Goal: Information Seeking & Learning: Compare options

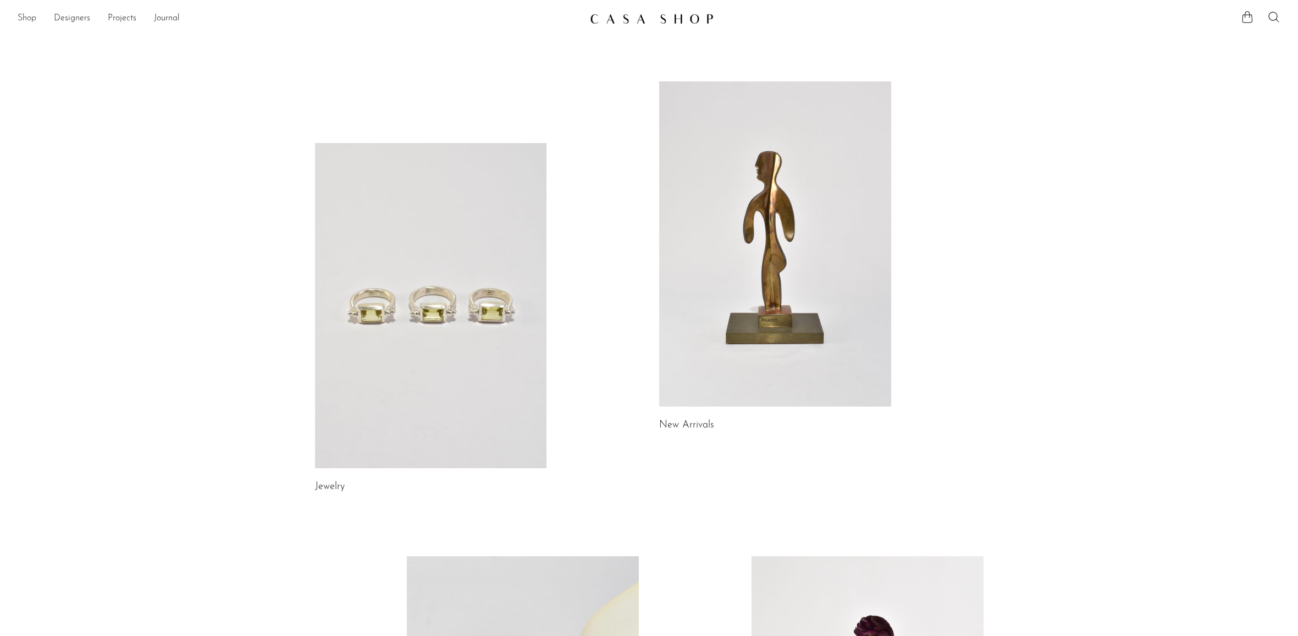
click at [26, 16] on link "Shop" at bounding box center [27, 19] width 19 height 14
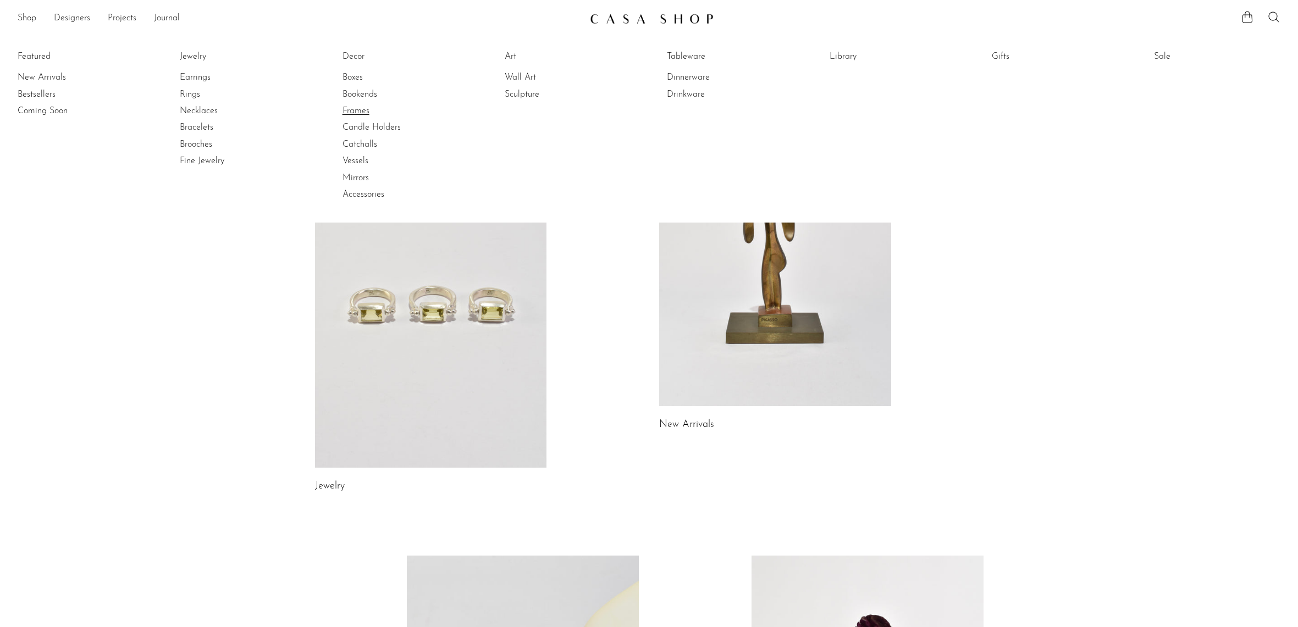
click at [356, 107] on link "Frames" at bounding box center [384, 111] width 82 height 12
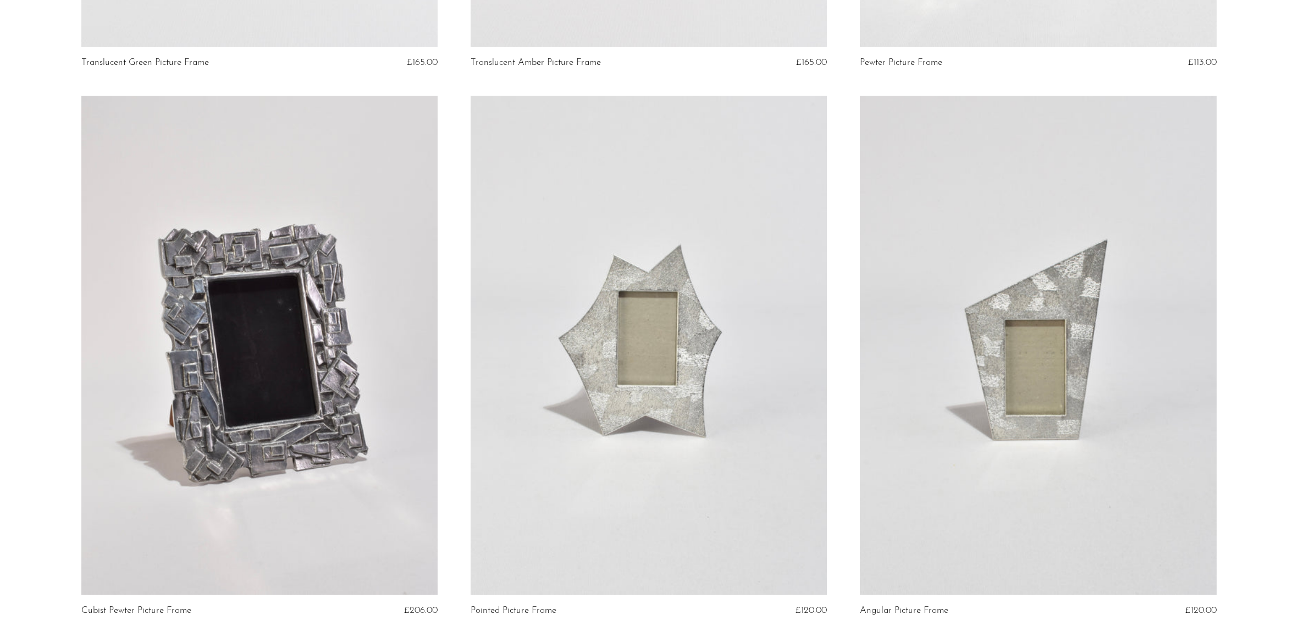
scroll to position [1318, 0]
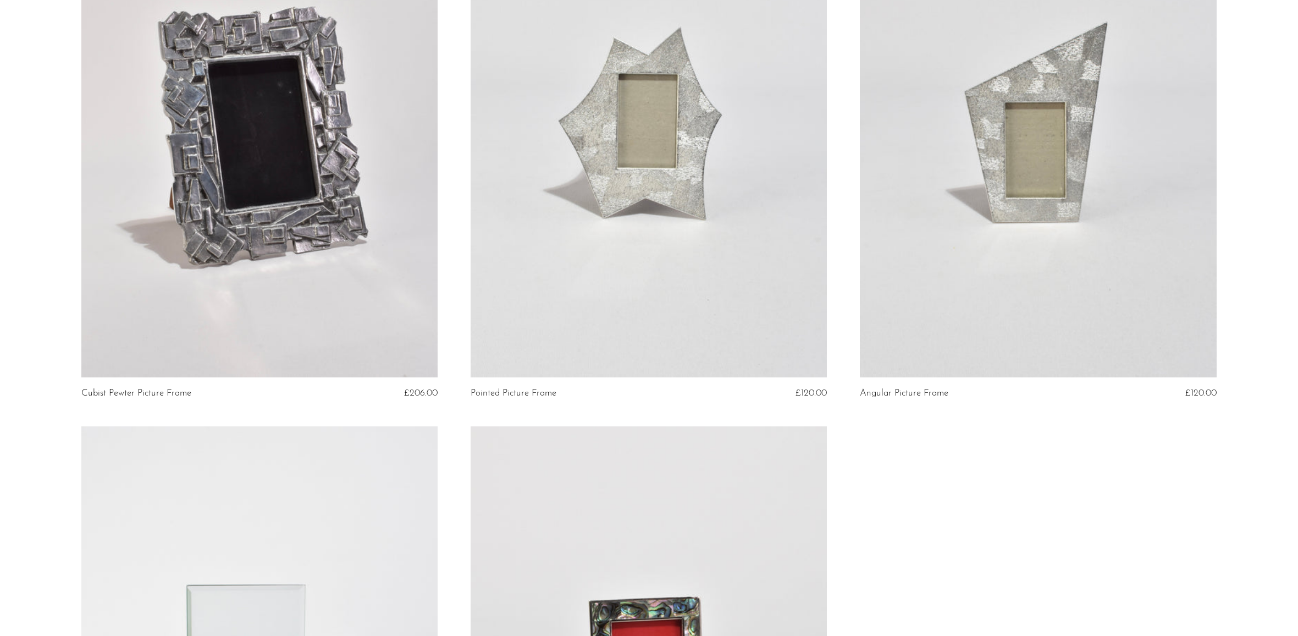
click at [315, 157] on link at bounding box center [259, 127] width 356 height 499
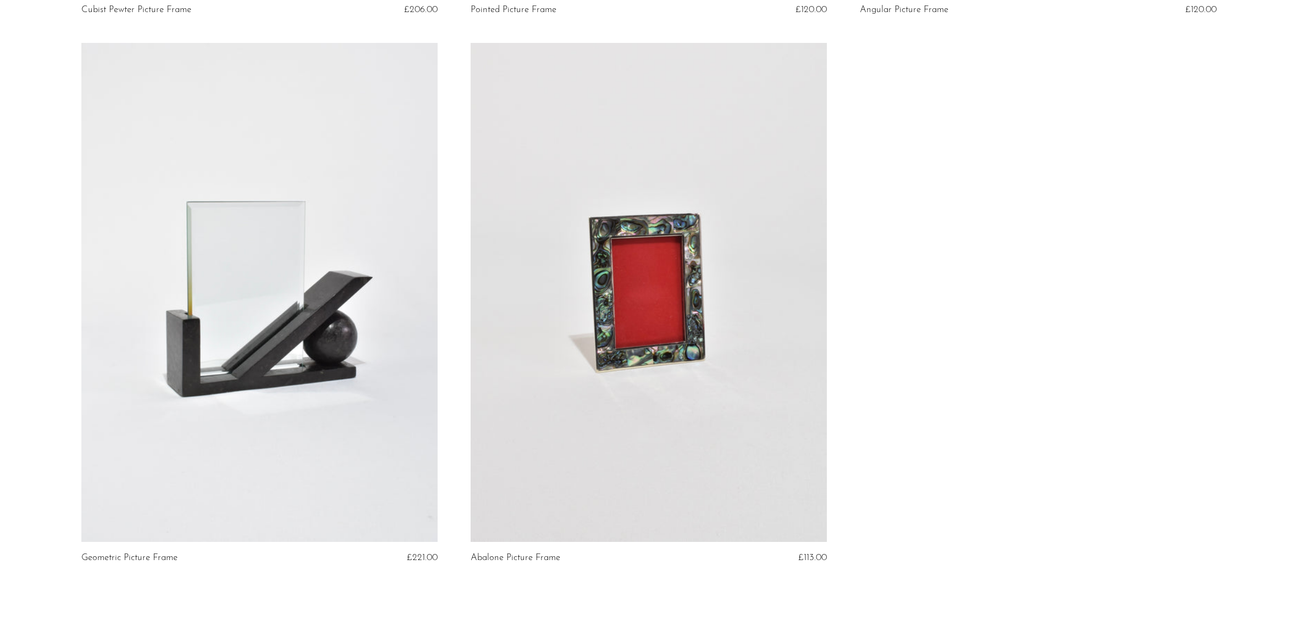
scroll to position [1825, 0]
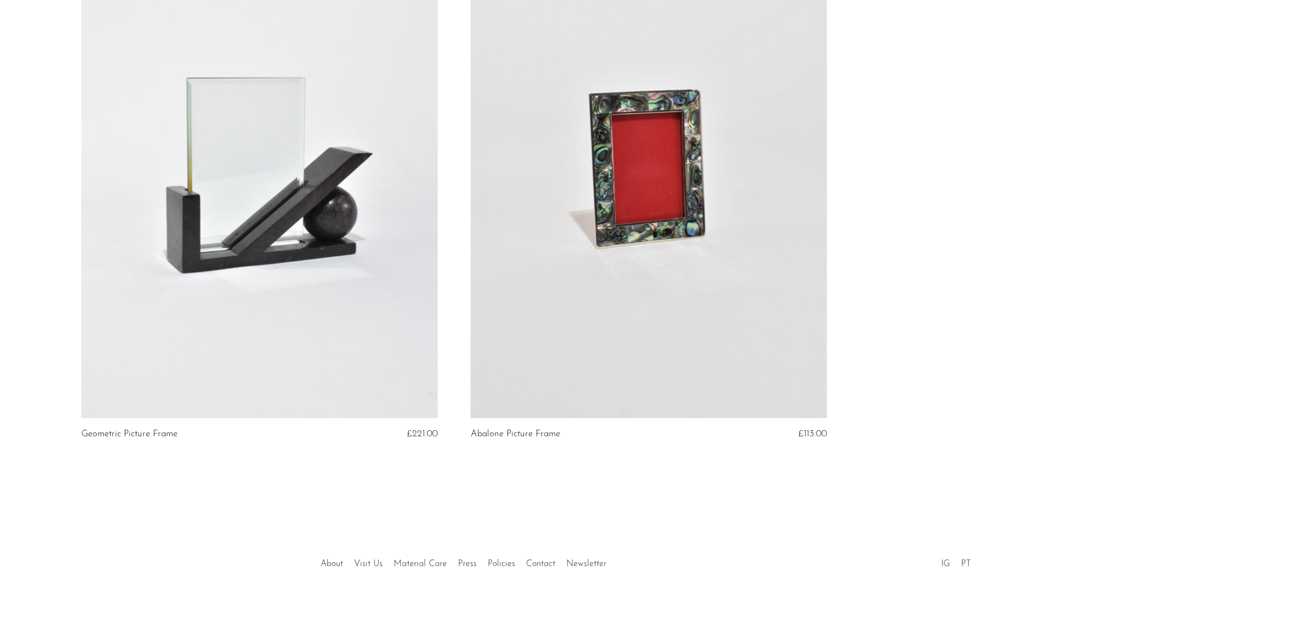
click at [643, 265] on link at bounding box center [649, 168] width 356 height 499
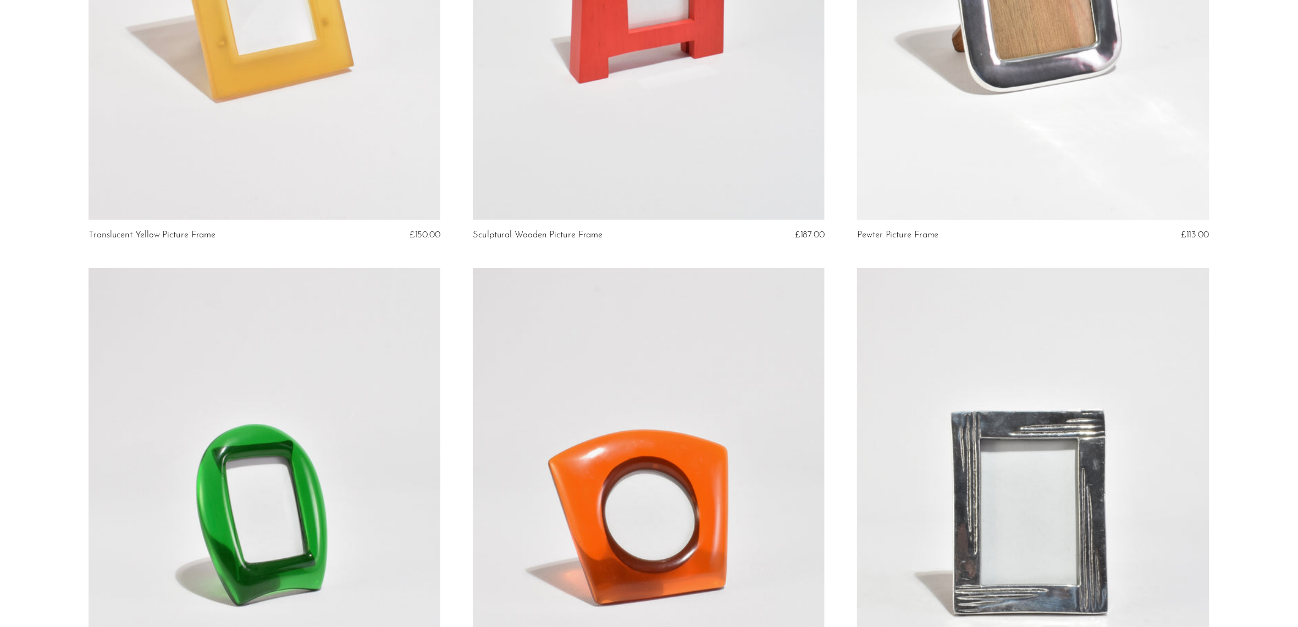
scroll to position [0, 0]
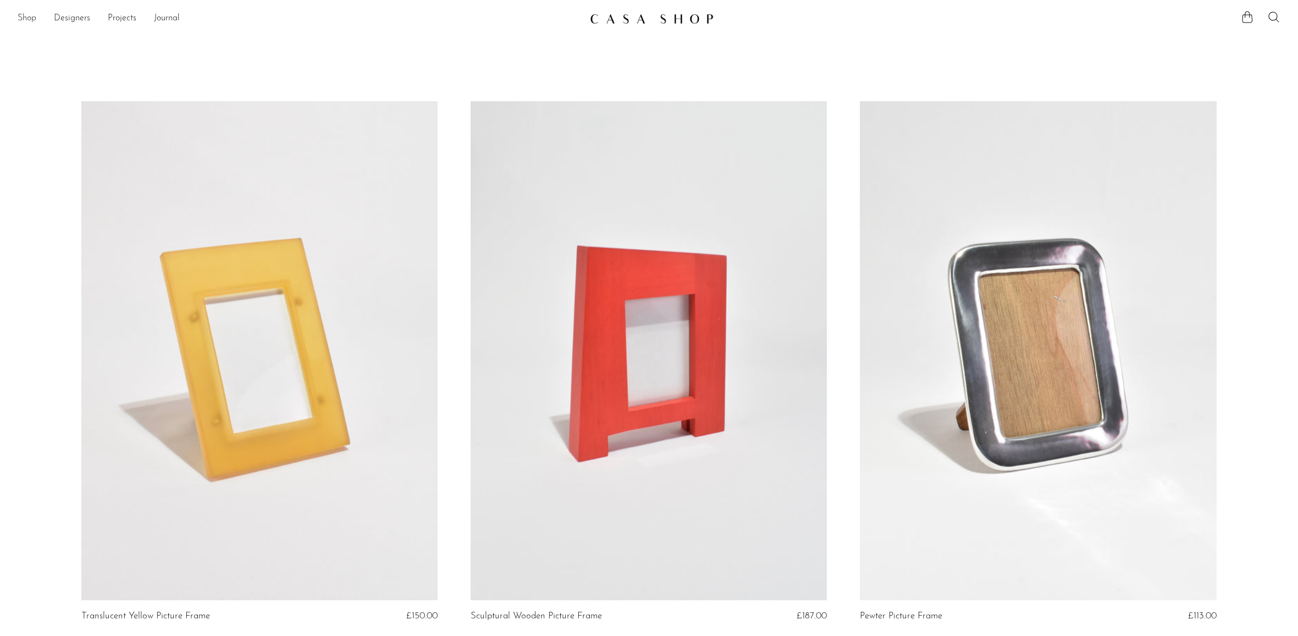
click at [30, 18] on link "Shop" at bounding box center [27, 19] width 19 height 14
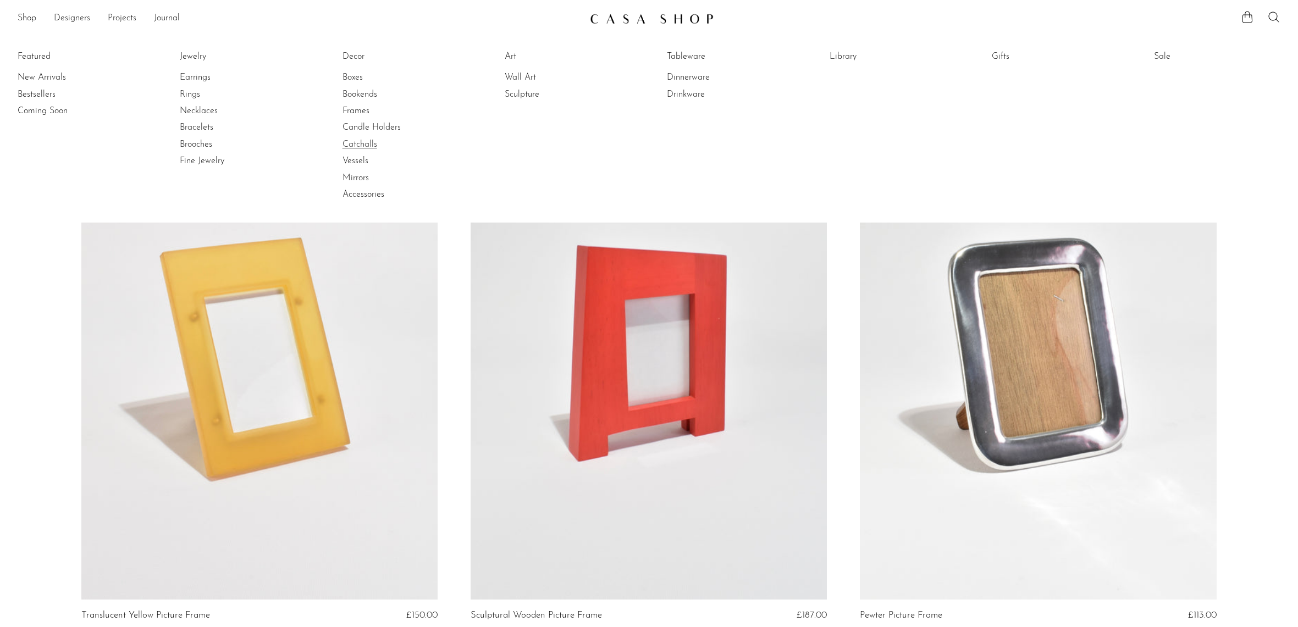
click at [365, 140] on link "Catchalls" at bounding box center [384, 145] width 82 height 12
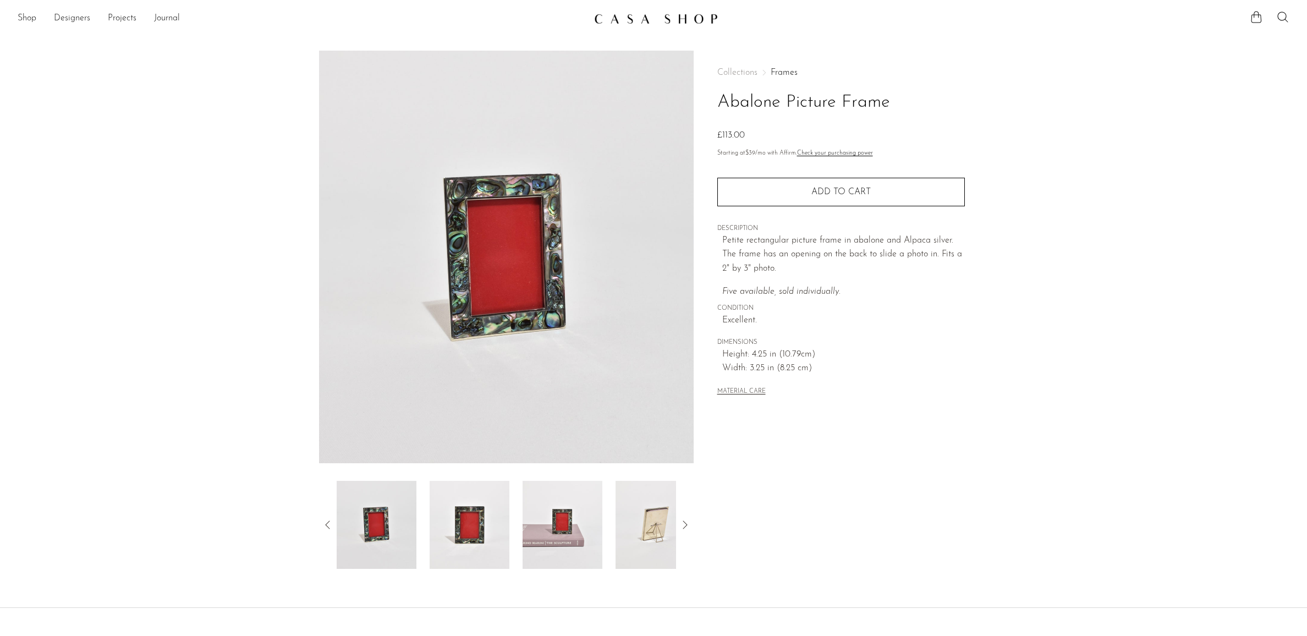
click at [392, 539] on img at bounding box center [377, 525] width 80 height 88
click at [481, 533] on img at bounding box center [469, 525] width 80 height 88
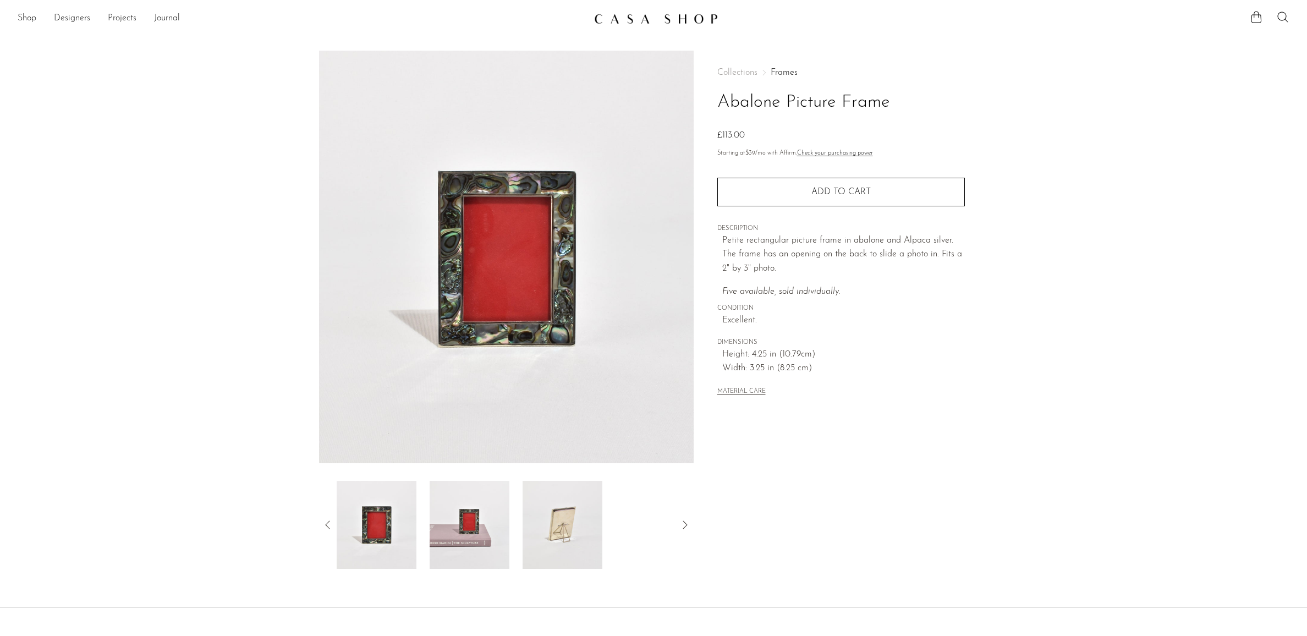
click at [686, 526] on icon at bounding box center [684, 524] width 13 height 13
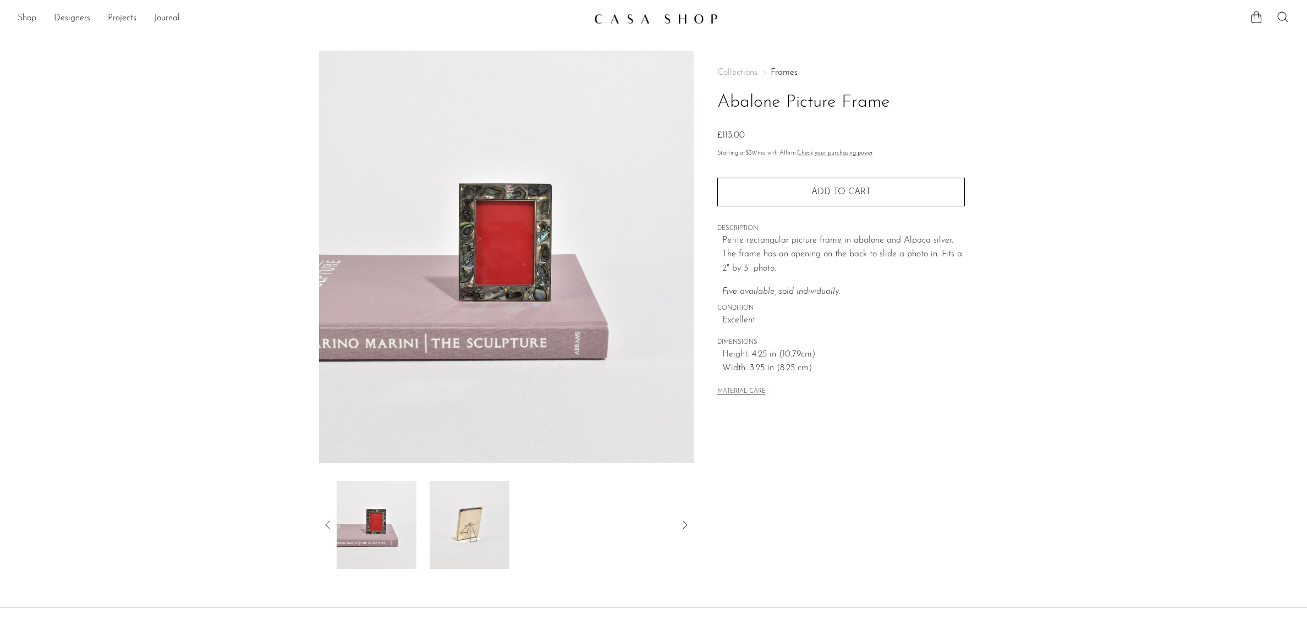
click at [318, 521] on article "Abalone Picture Frame £113.00" at bounding box center [653, 310] width 704 height 518
click at [326, 524] on icon at bounding box center [327, 524] width 4 height 8
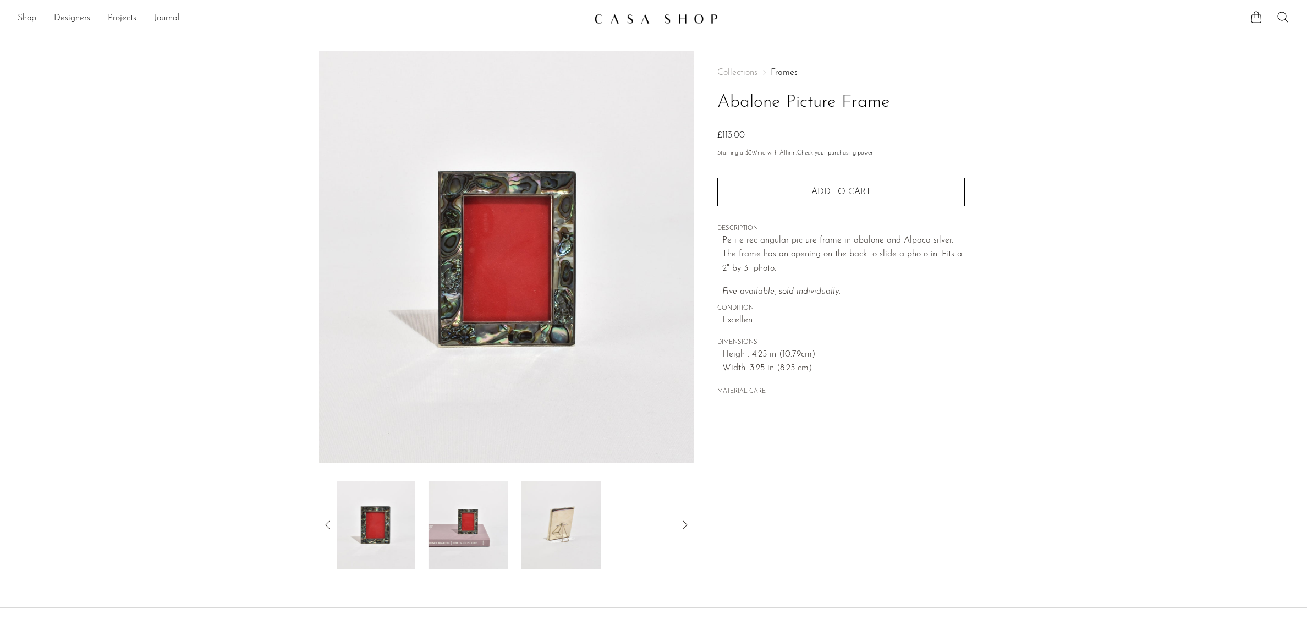
click at [326, 524] on icon at bounding box center [327, 524] width 4 height 8
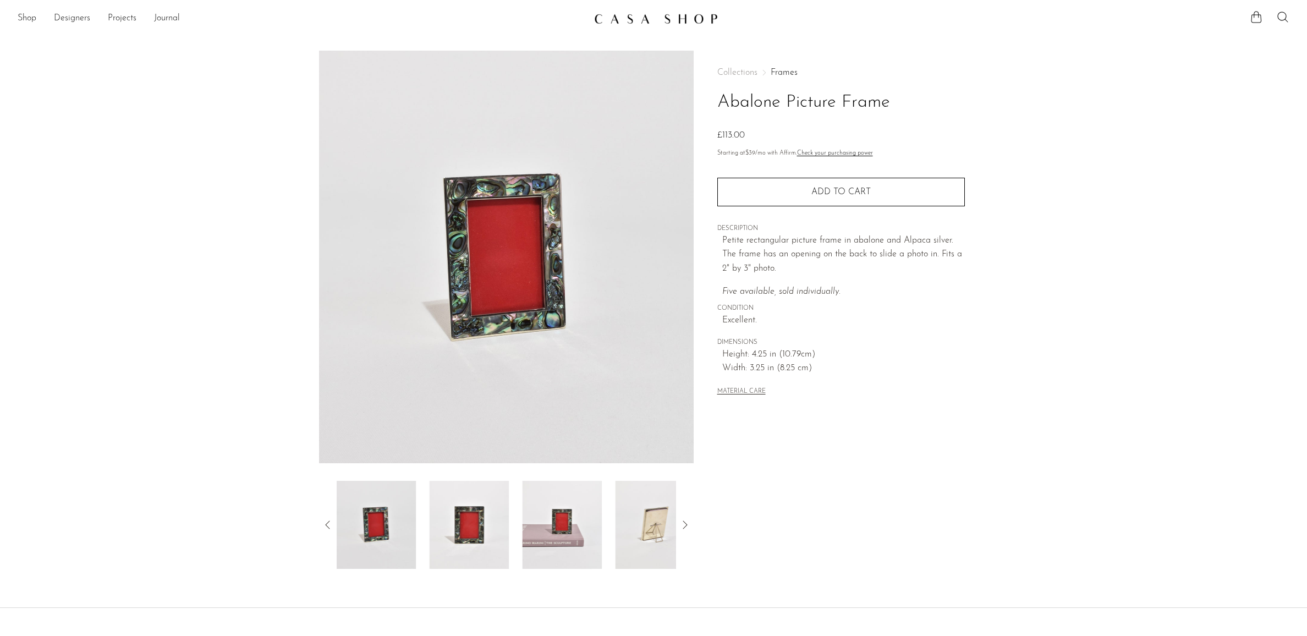
click at [326, 524] on icon at bounding box center [327, 524] width 4 height 8
drag, startPoint x: 891, startPoint y: 97, endPoint x: 715, endPoint y: 102, distance: 176.0
click at [715, 102] on div "Collections Frames Abalone Picture Frame £113.00 Starting at $39 /mo with Affir…" at bounding box center [840, 310] width 294 height 518
copy h1 "Abalone Picture Frame"
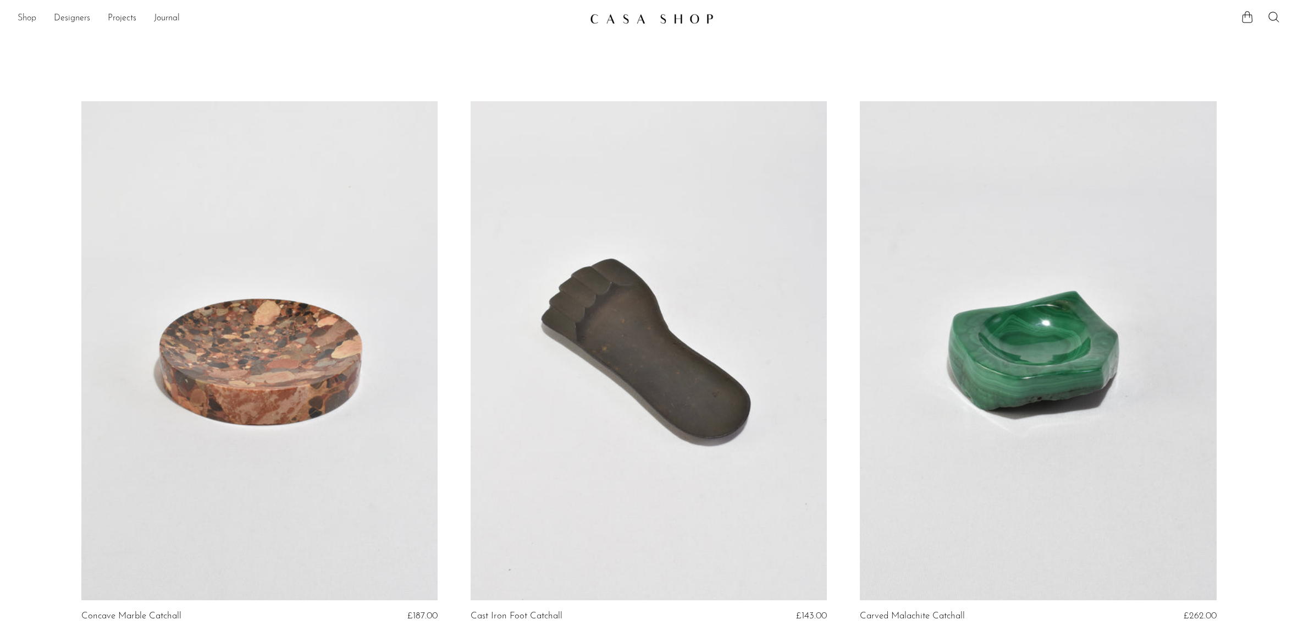
click at [30, 17] on link "Shop" at bounding box center [27, 19] width 19 height 14
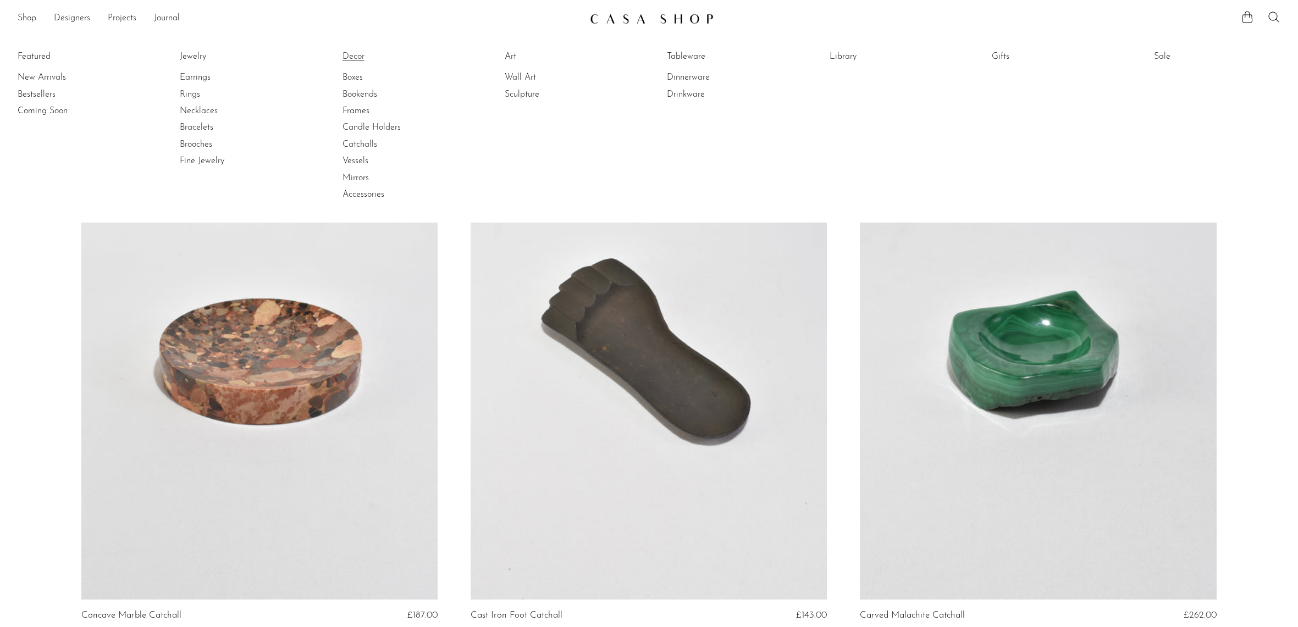
click at [360, 53] on link "Decor" at bounding box center [384, 57] width 82 height 12
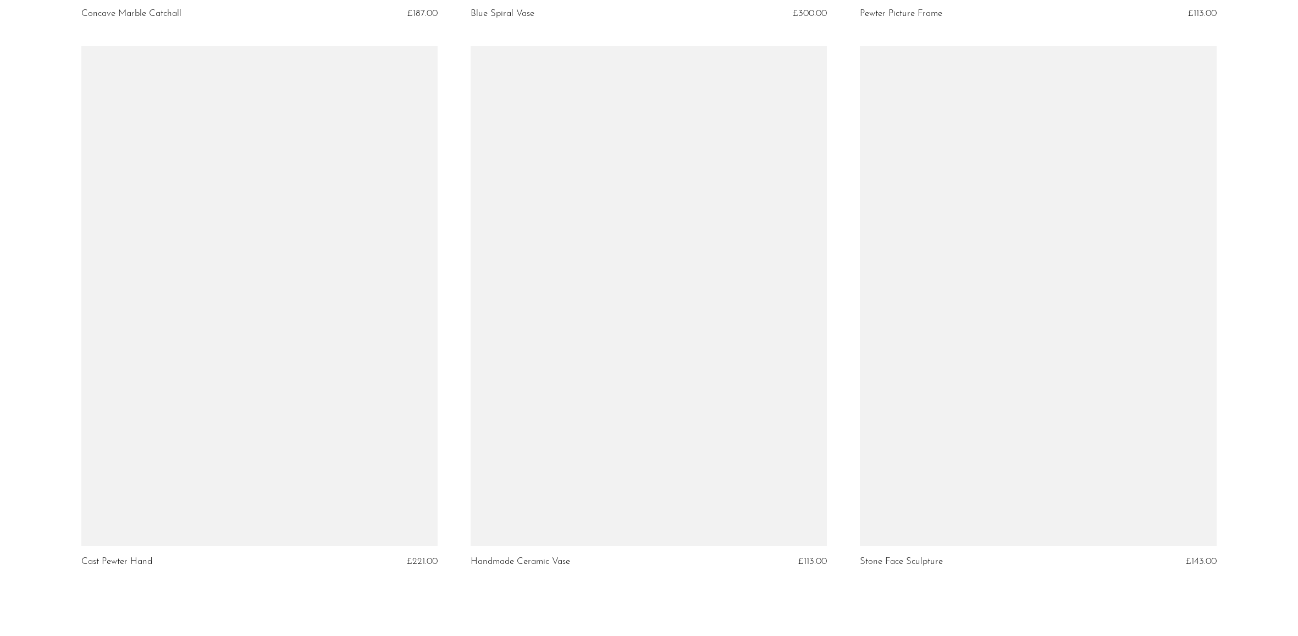
scroll to position [6205, 0]
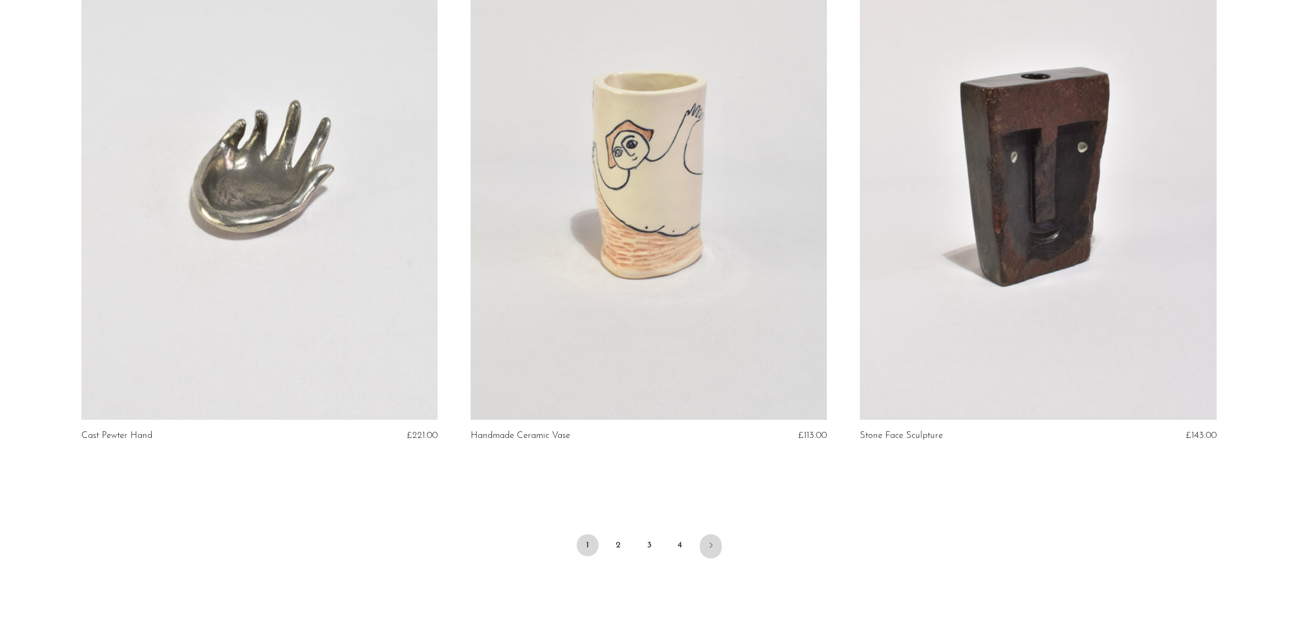
click at [707, 542] on icon "Next" at bounding box center [711, 545] width 9 height 9
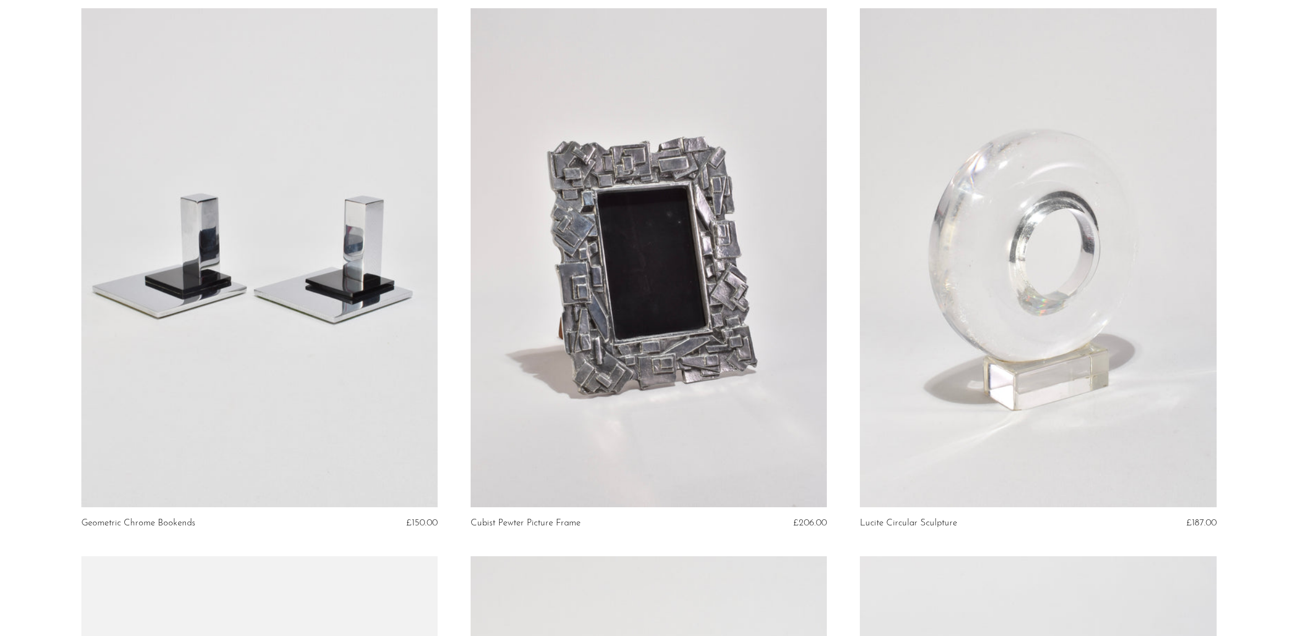
scroll to position [163, 0]
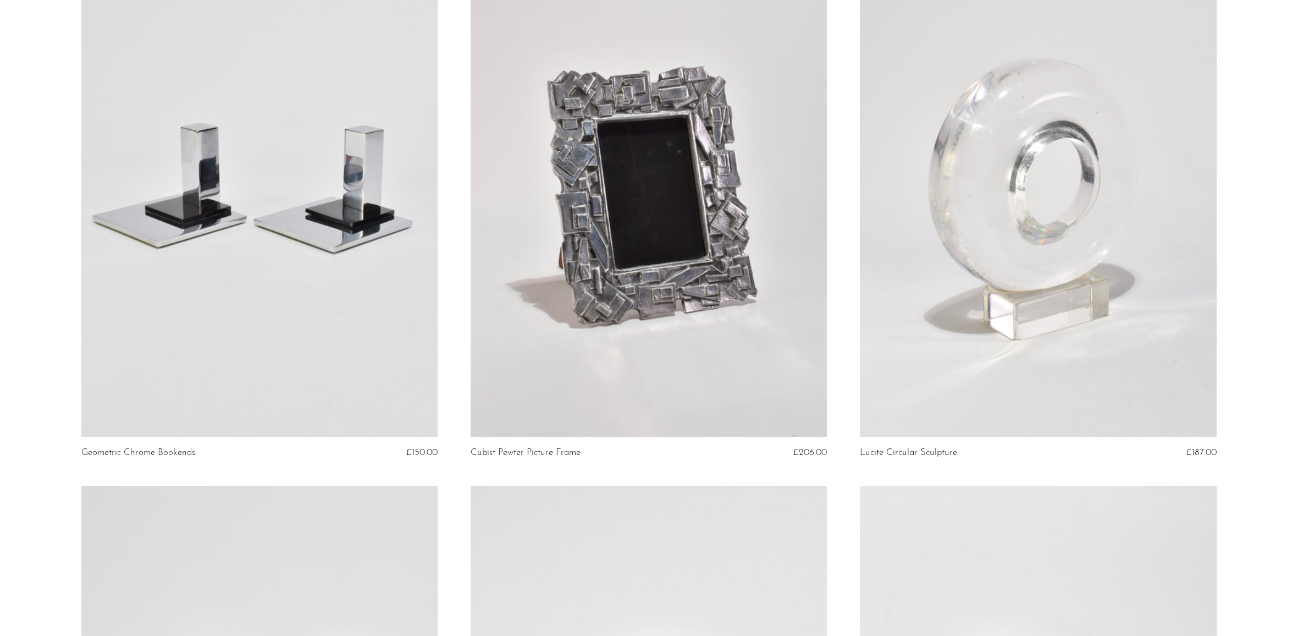
click at [1085, 266] on link at bounding box center [1038, 187] width 356 height 499
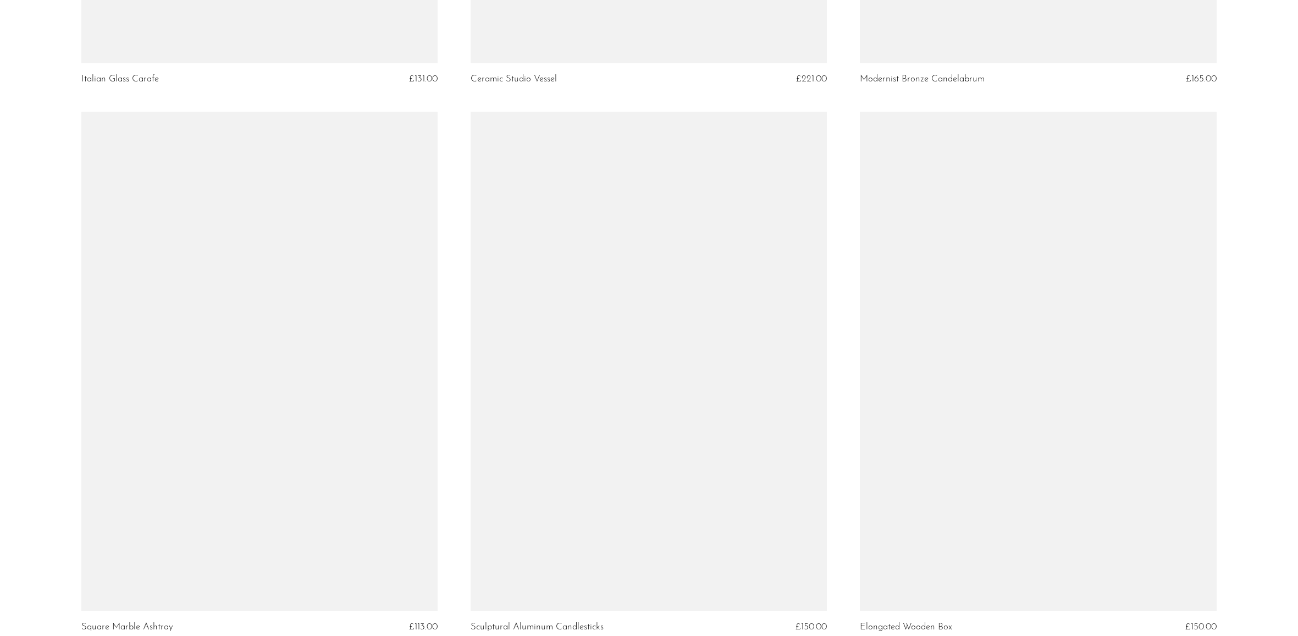
scroll to position [6291, 0]
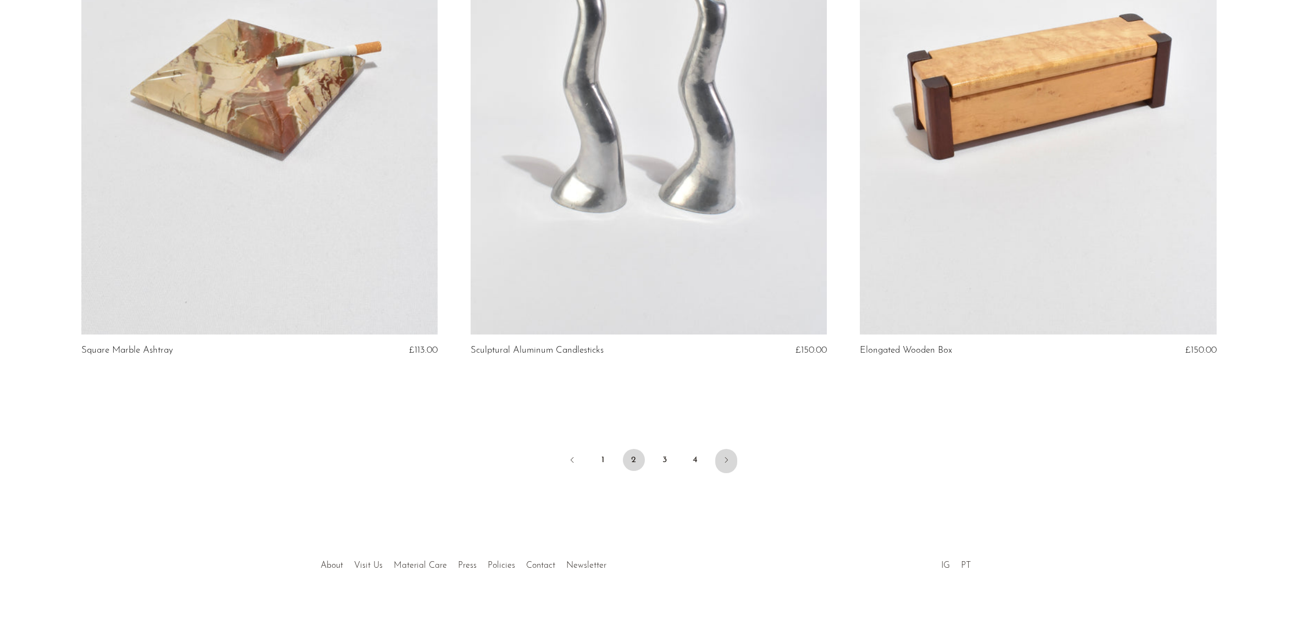
click at [727, 459] on icon "Next" at bounding box center [726, 459] width 9 height 9
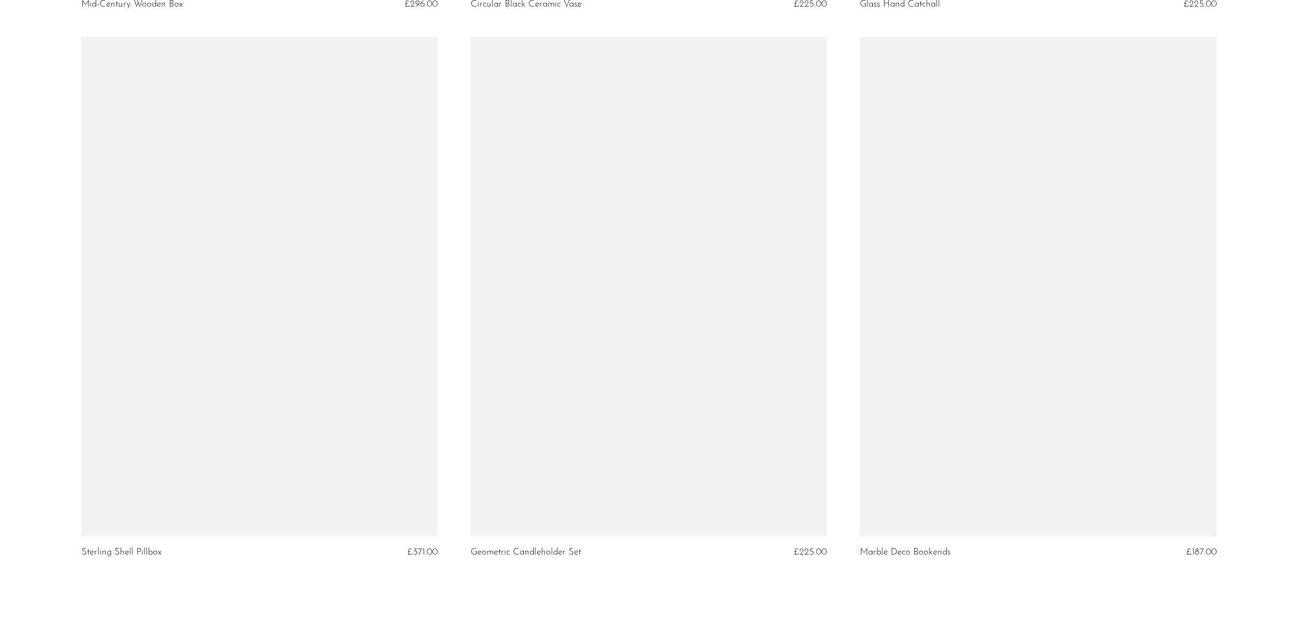
scroll to position [6291, 0]
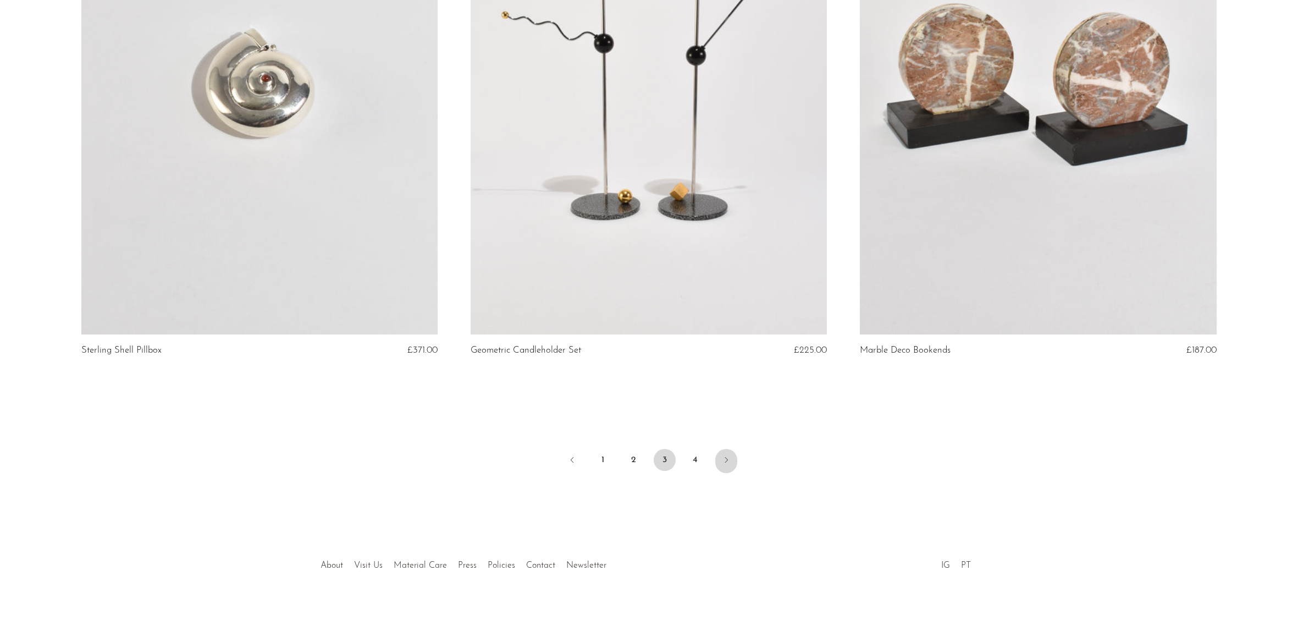
click at [726, 455] on icon "Next" at bounding box center [726, 459] width 9 height 9
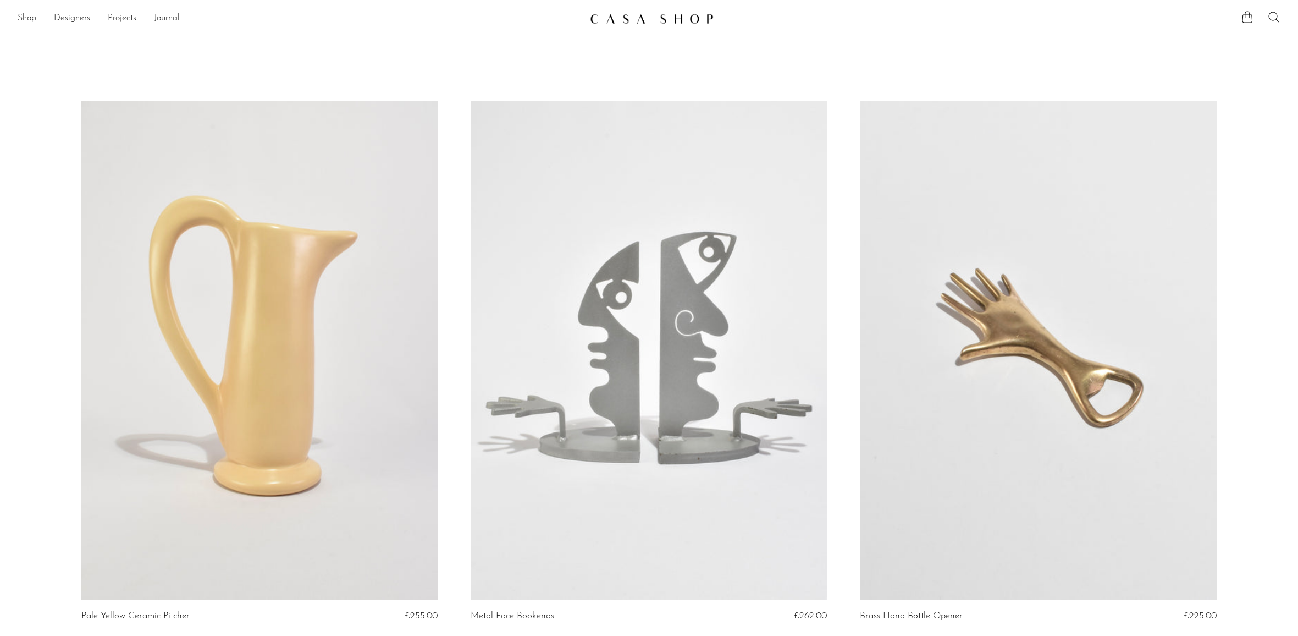
click at [1270, 15] on icon at bounding box center [1274, 16] width 13 height 13
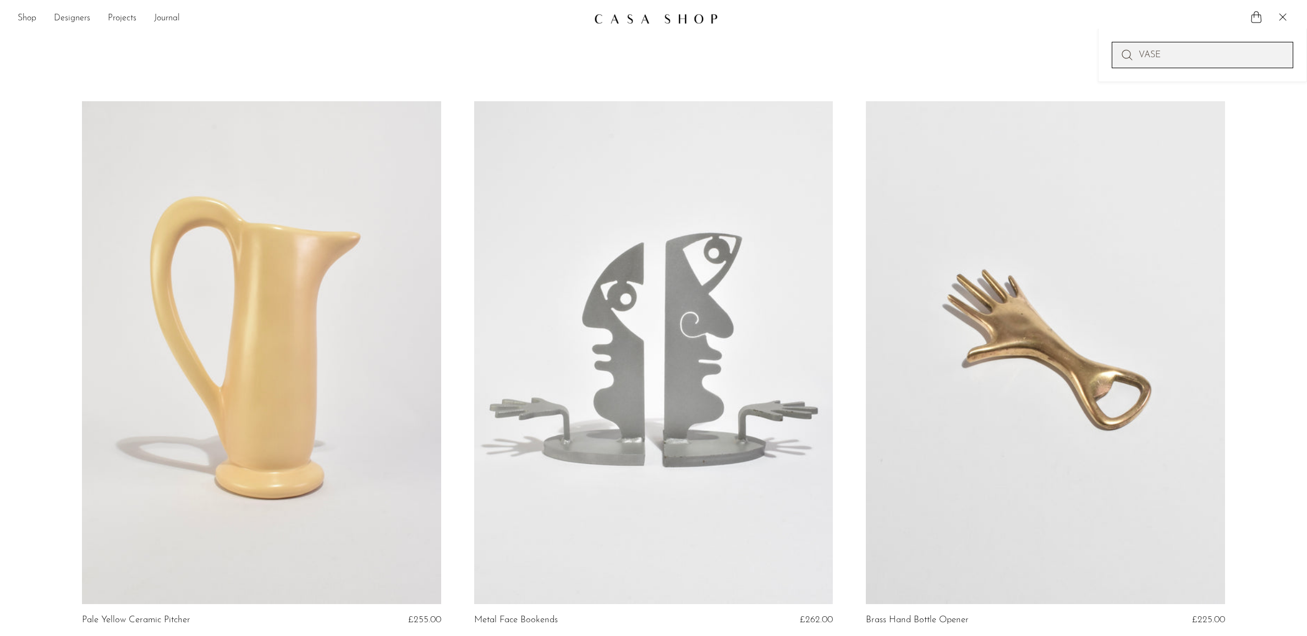
type input "VASE"
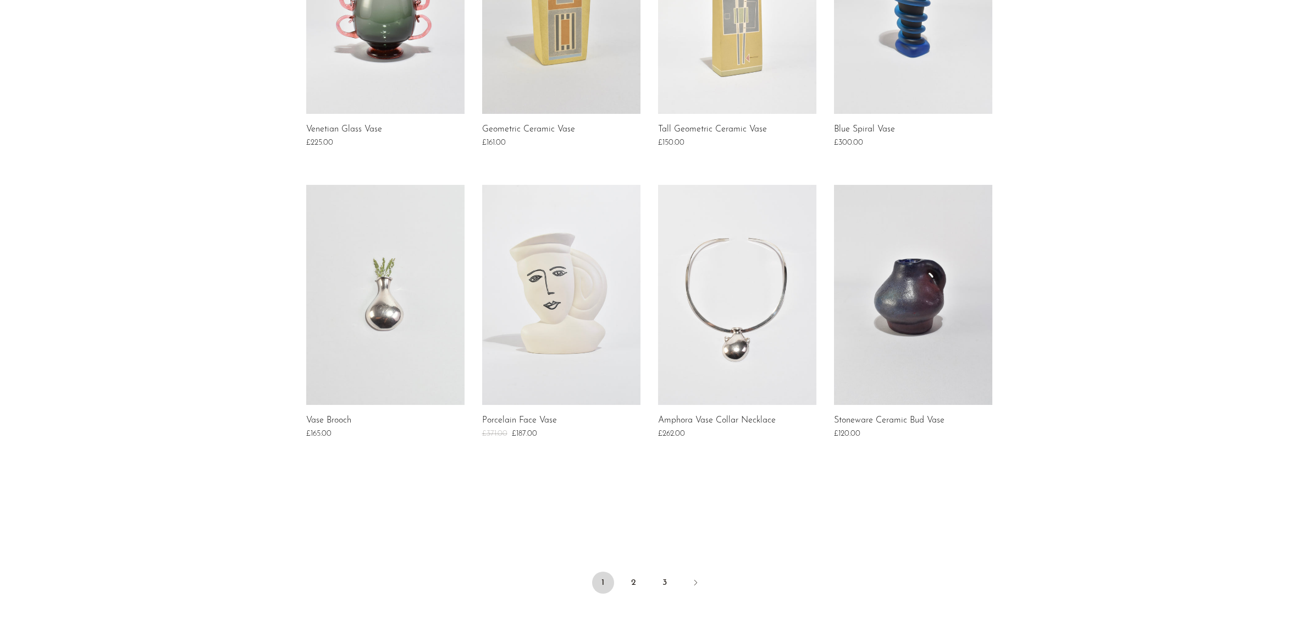
scroll to position [702, 0]
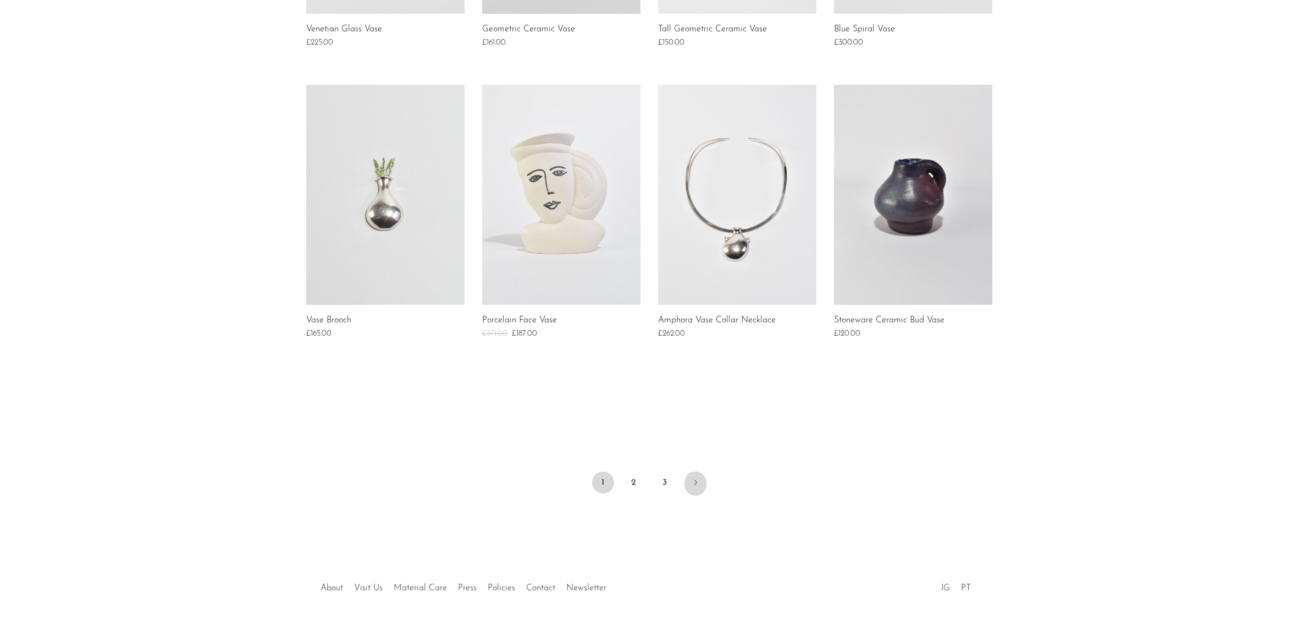
click at [696, 478] on icon "Next" at bounding box center [695, 482] width 9 height 9
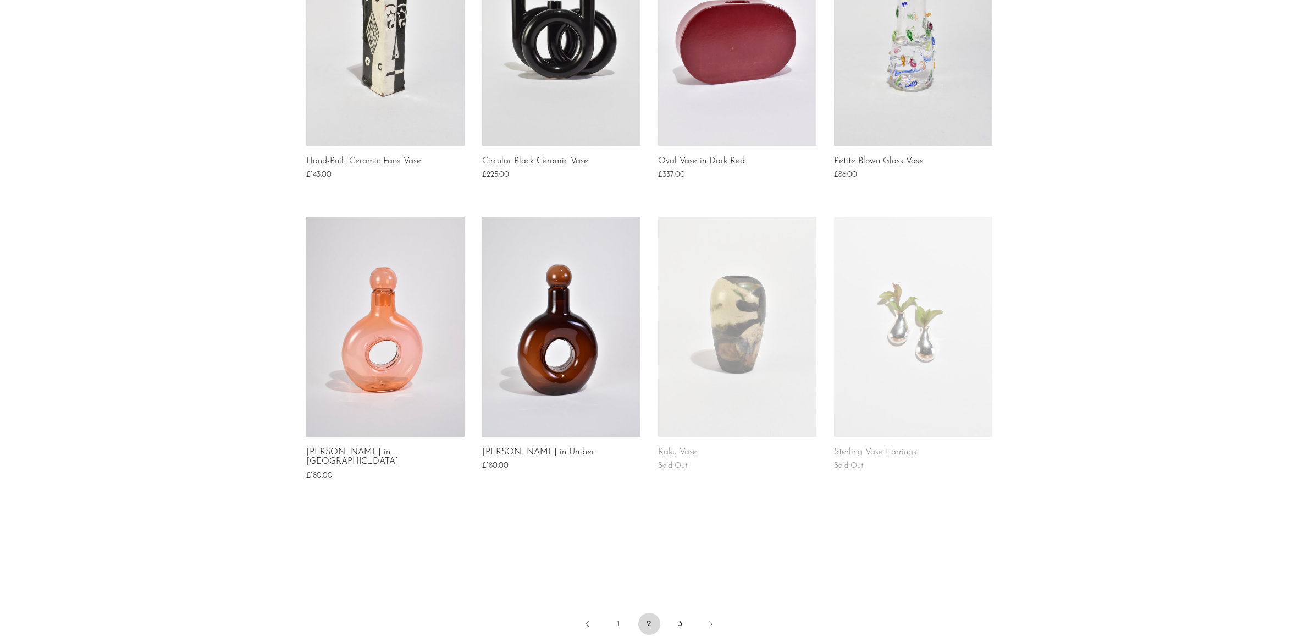
scroll to position [678, 0]
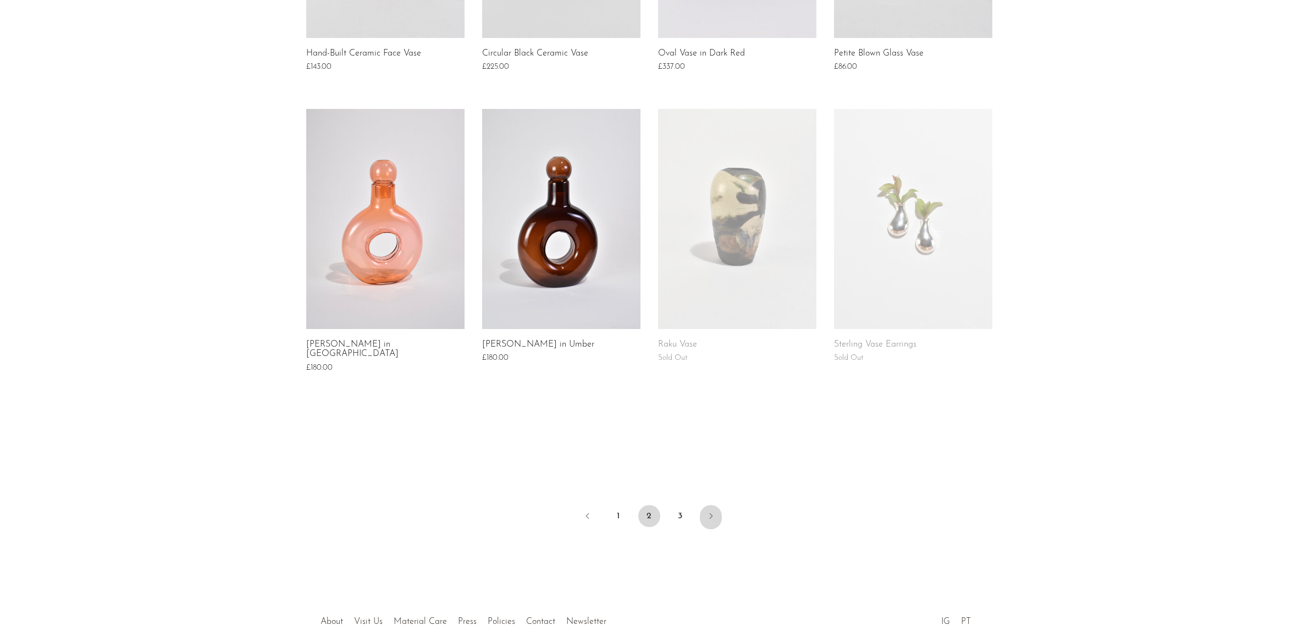
click at [718, 505] on link "Next" at bounding box center [711, 517] width 22 height 24
